Goal: Check status: Check status

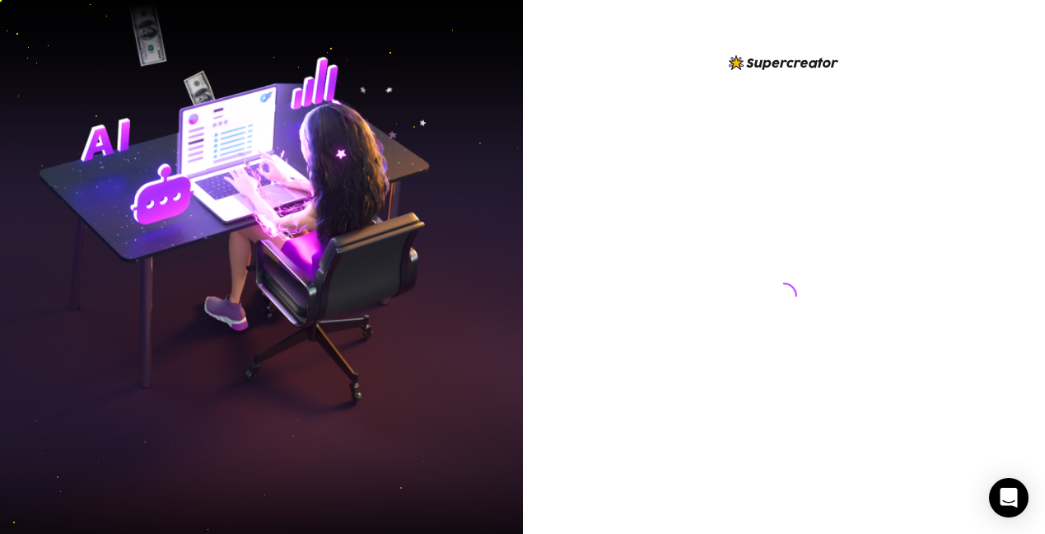
click at [725, 282] on div at bounding box center [783, 280] width 367 height 455
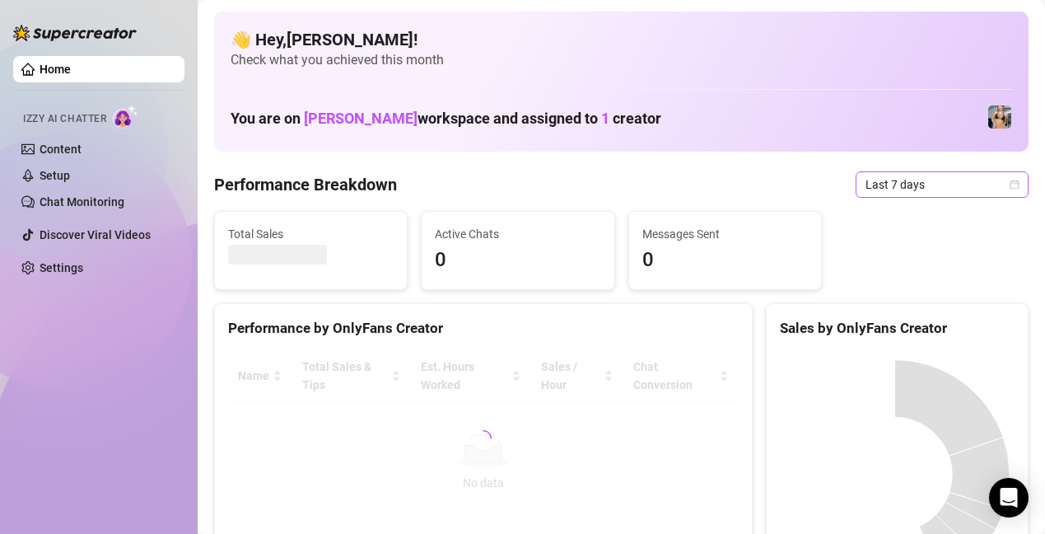
click at [901, 186] on span "Last 7 days" at bounding box center [942, 184] width 153 height 25
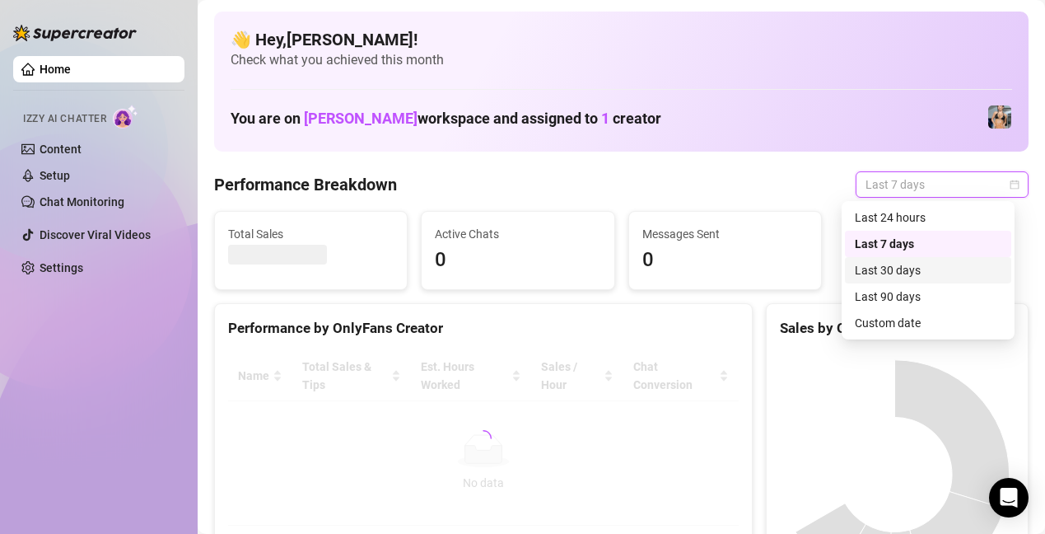
click at [930, 312] on div "Custom date" at bounding box center [928, 323] width 166 height 26
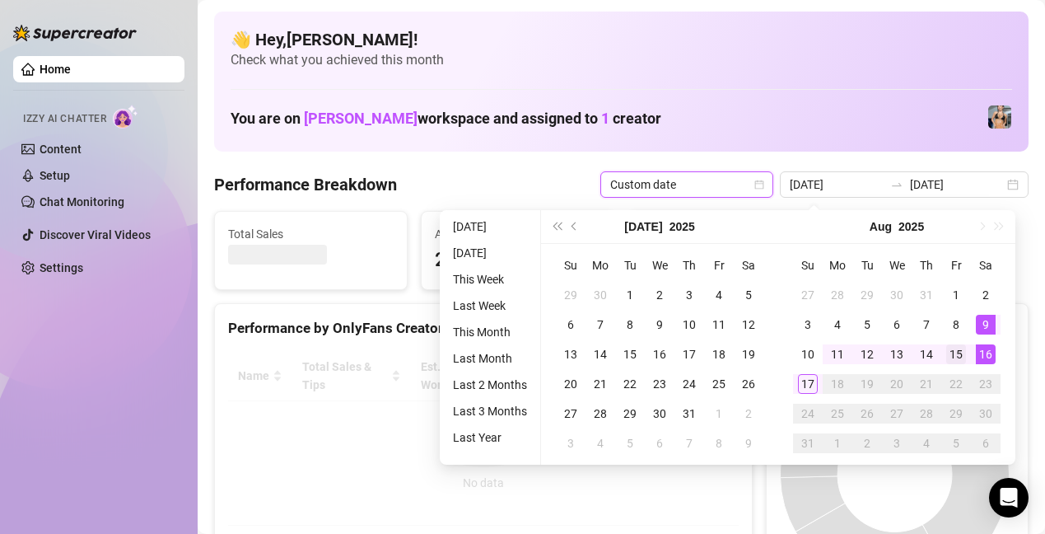
type input "[DATE]"
click at [959, 354] on div "15" at bounding box center [956, 354] width 20 height 20
click at [986, 353] on div "16" at bounding box center [986, 354] width 20 height 20
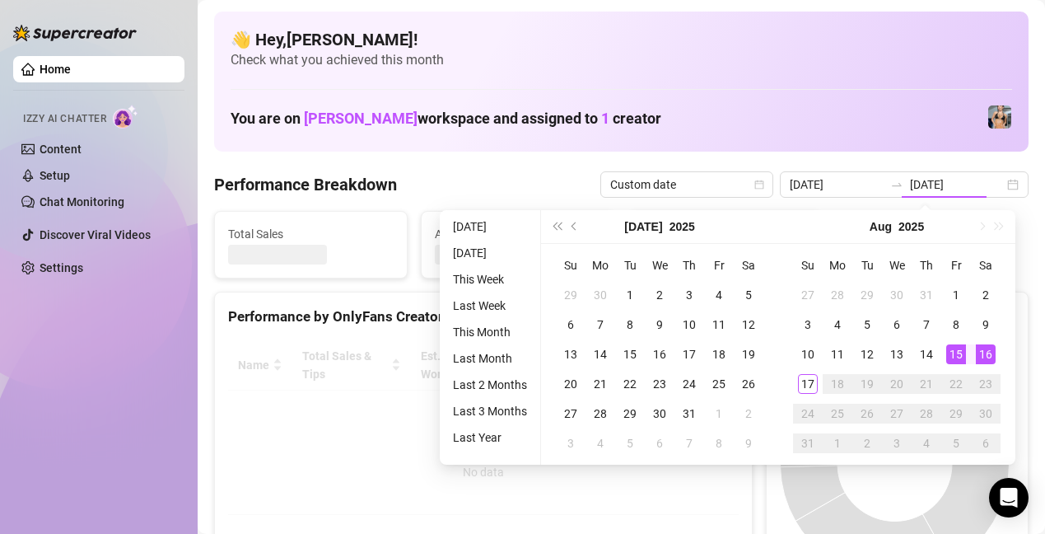
type input "[DATE]"
